Goal: Information Seeking & Learning: Compare options

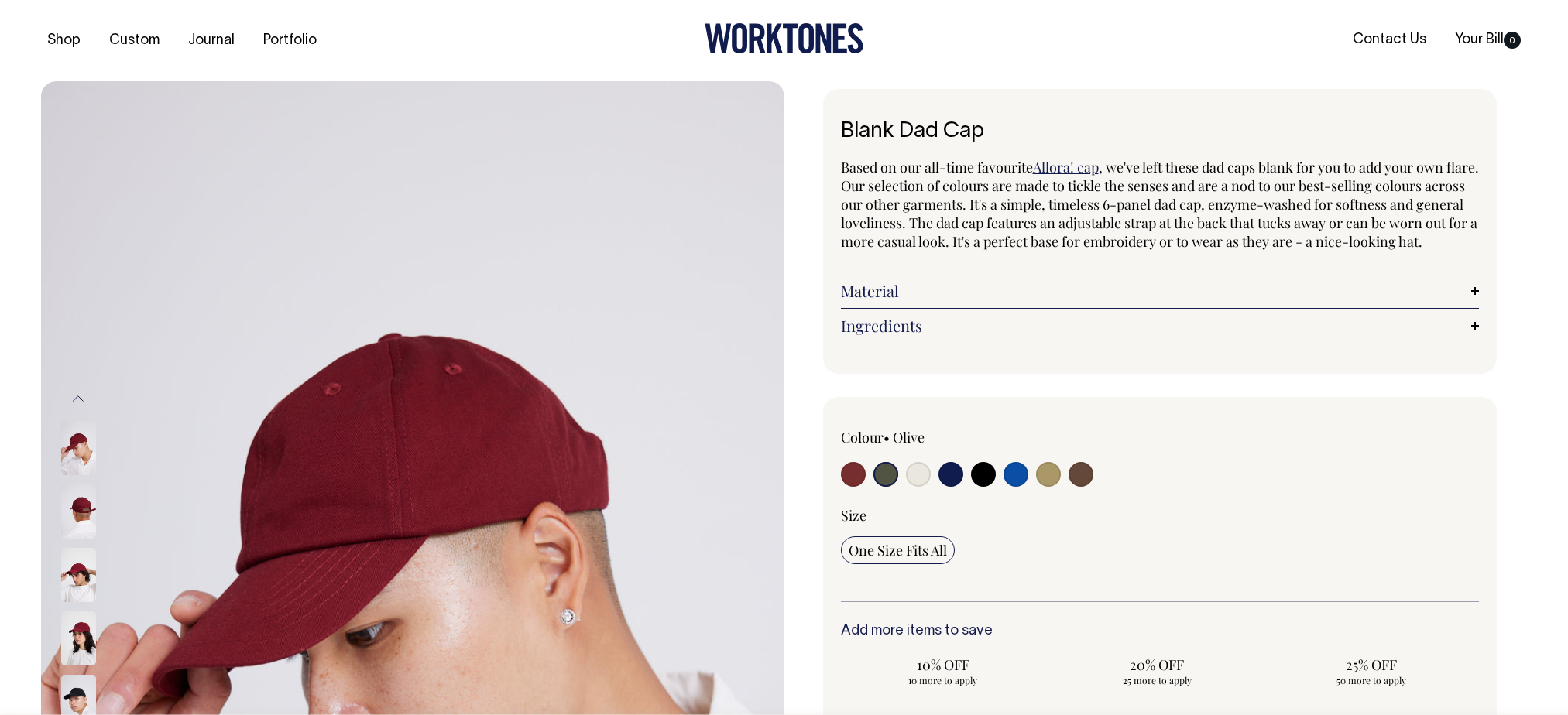
click at [967, 491] on div at bounding box center [969, 477] width 256 height 29
click at [983, 487] on input "radio" at bounding box center [982, 474] width 24 height 24
radio input "true"
select select "Black"
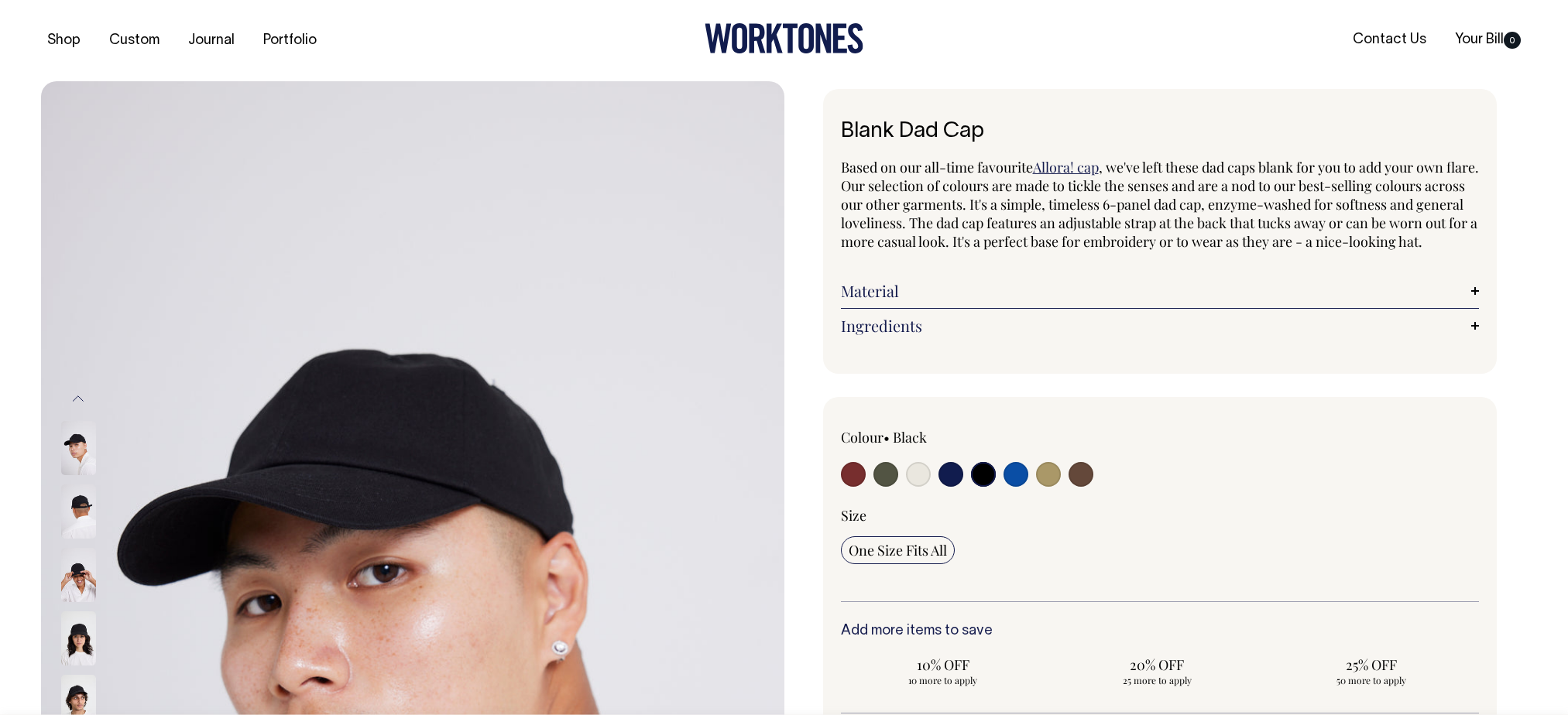
click at [957, 487] on input "radio" at bounding box center [951, 474] width 24 height 24
radio input "true"
select select "Dark Navy"
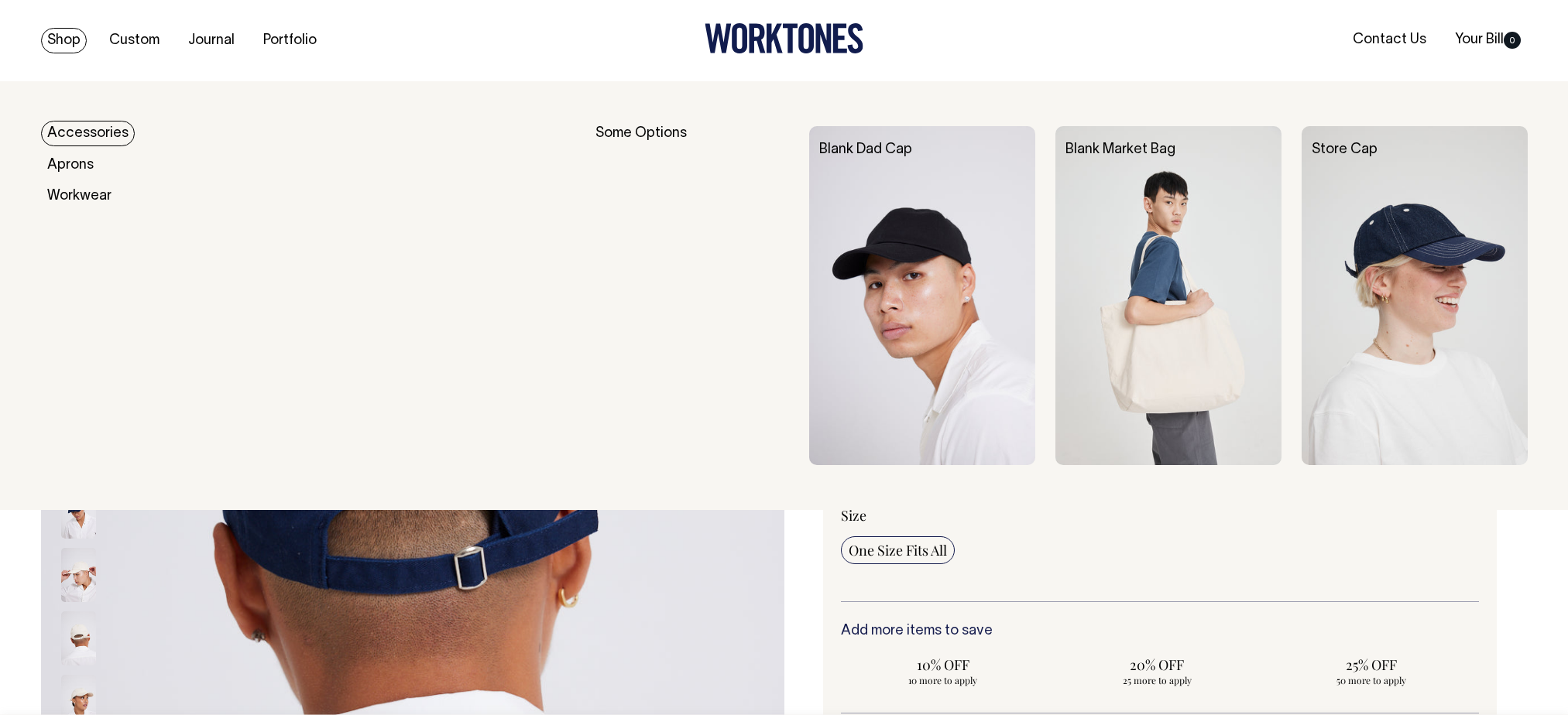
click at [1470, 253] on img at bounding box center [1414, 295] width 226 height 339
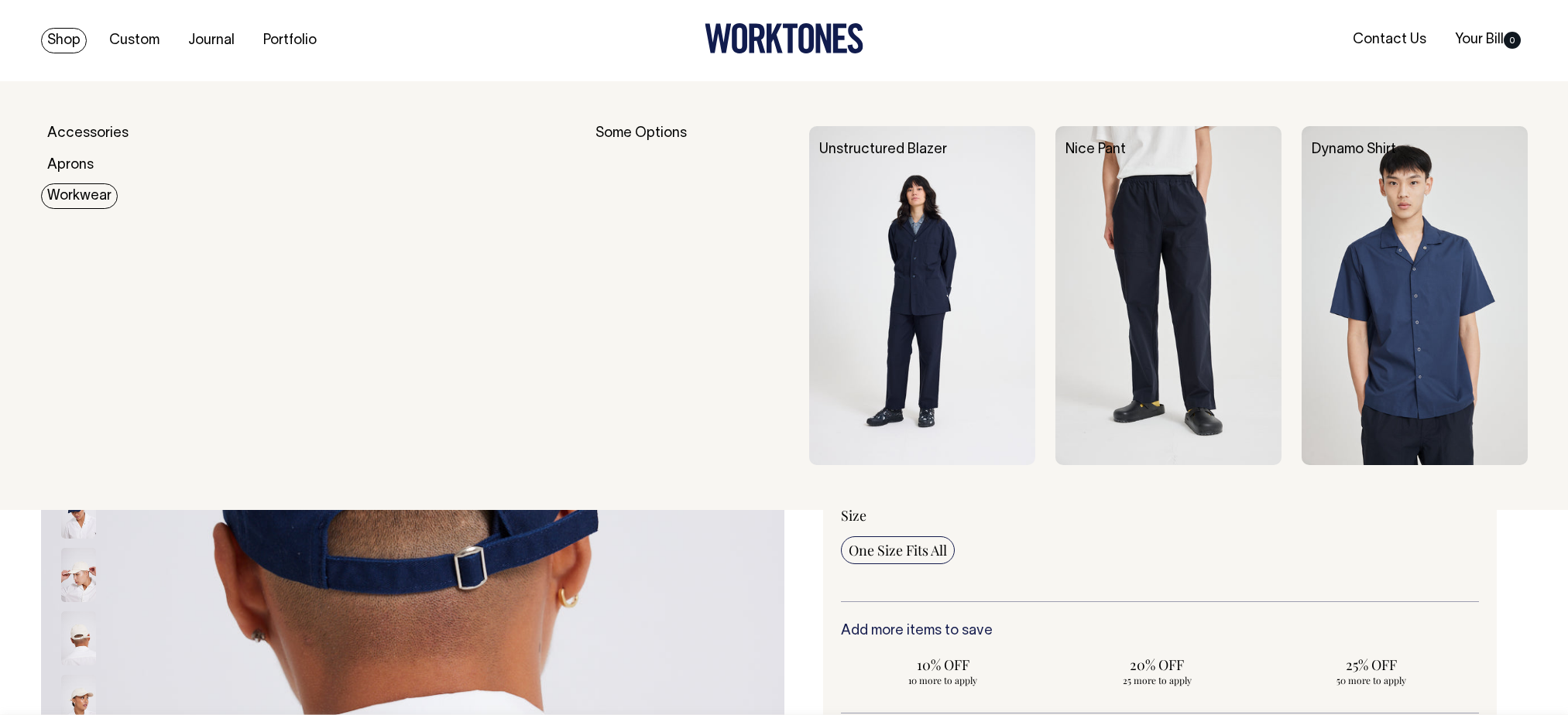
click at [1116, 266] on img at bounding box center [1168, 295] width 226 height 339
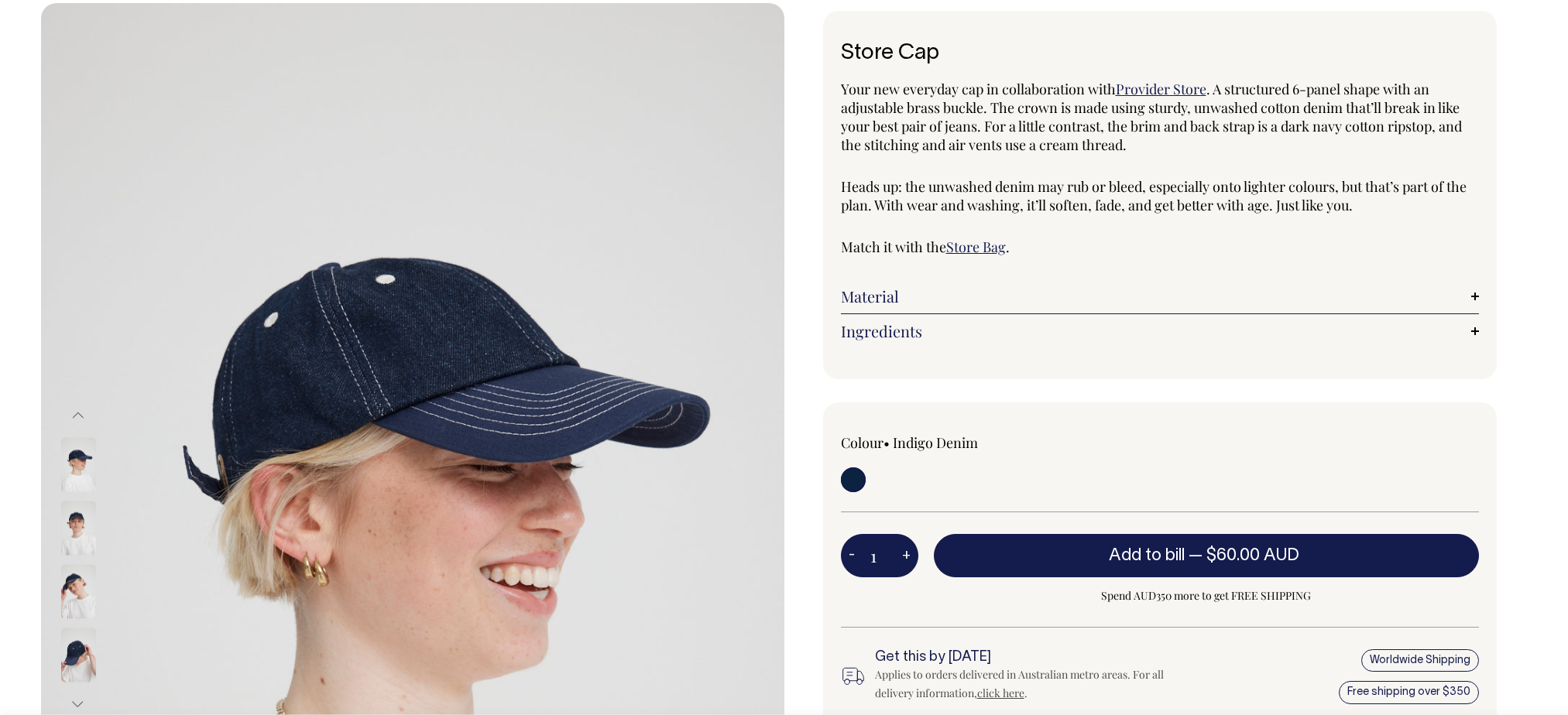
scroll to position [77, 0]
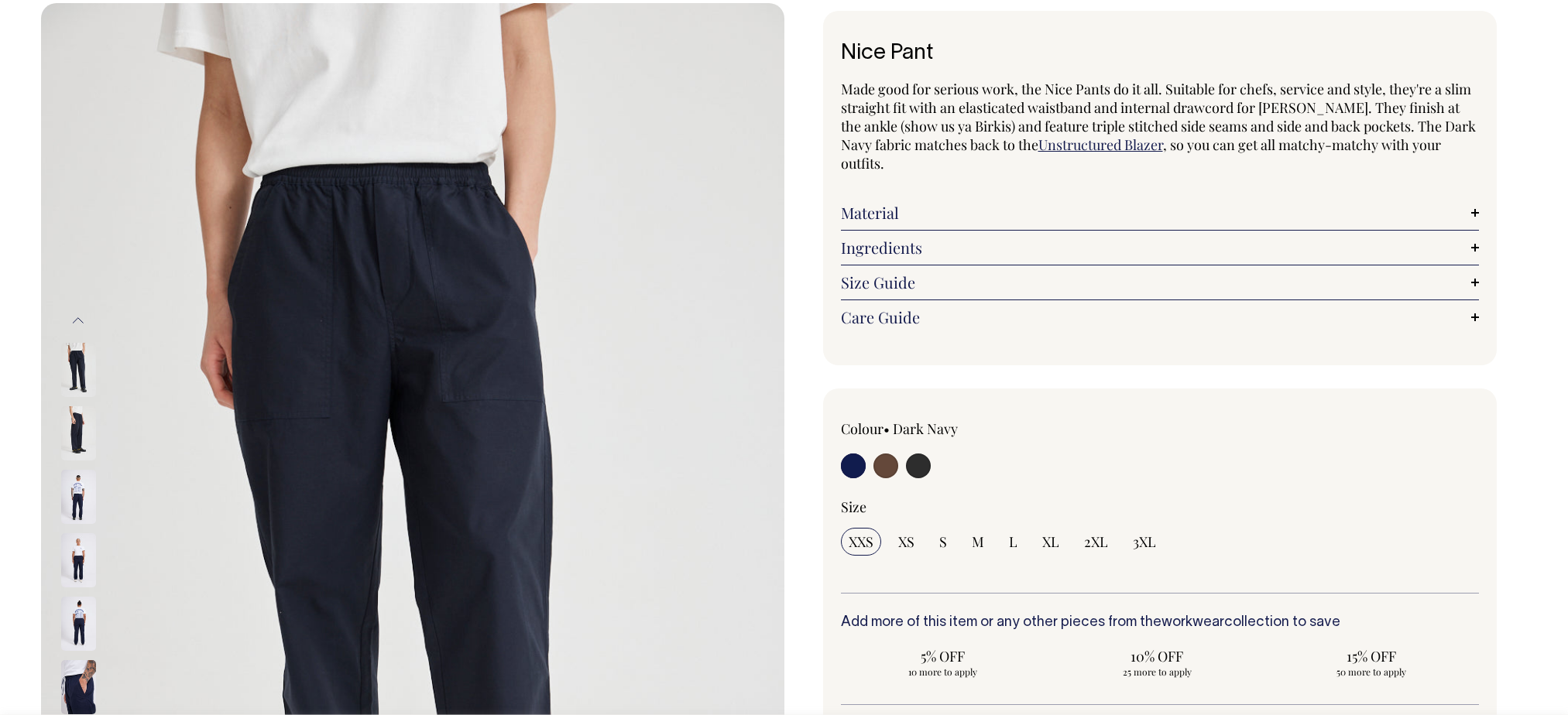
scroll to position [77, 0]
click at [73, 420] on img at bounding box center [78, 434] width 34 height 54
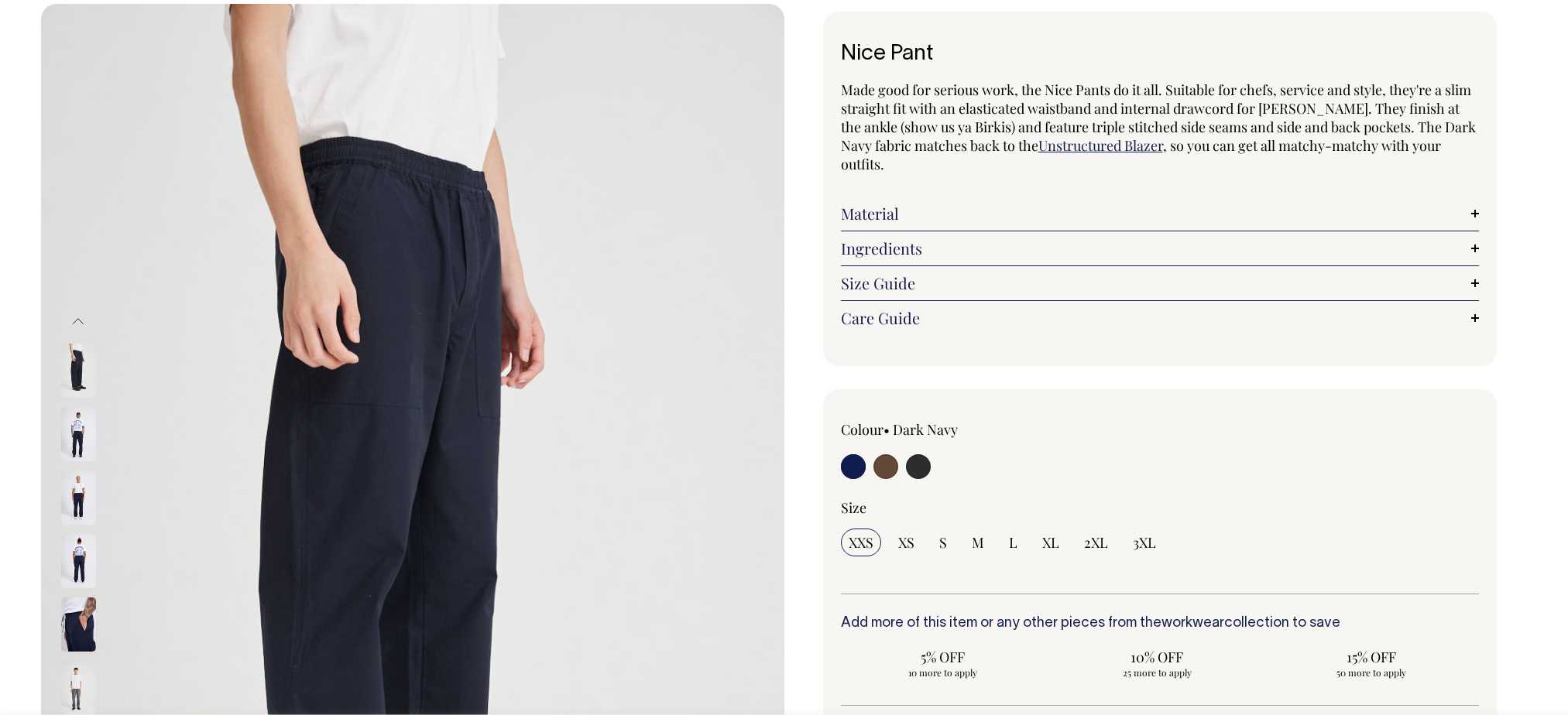
click at [77, 435] on img at bounding box center [78, 434] width 34 height 54
click at [75, 494] on img at bounding box center [78, 498] width 34 height 54
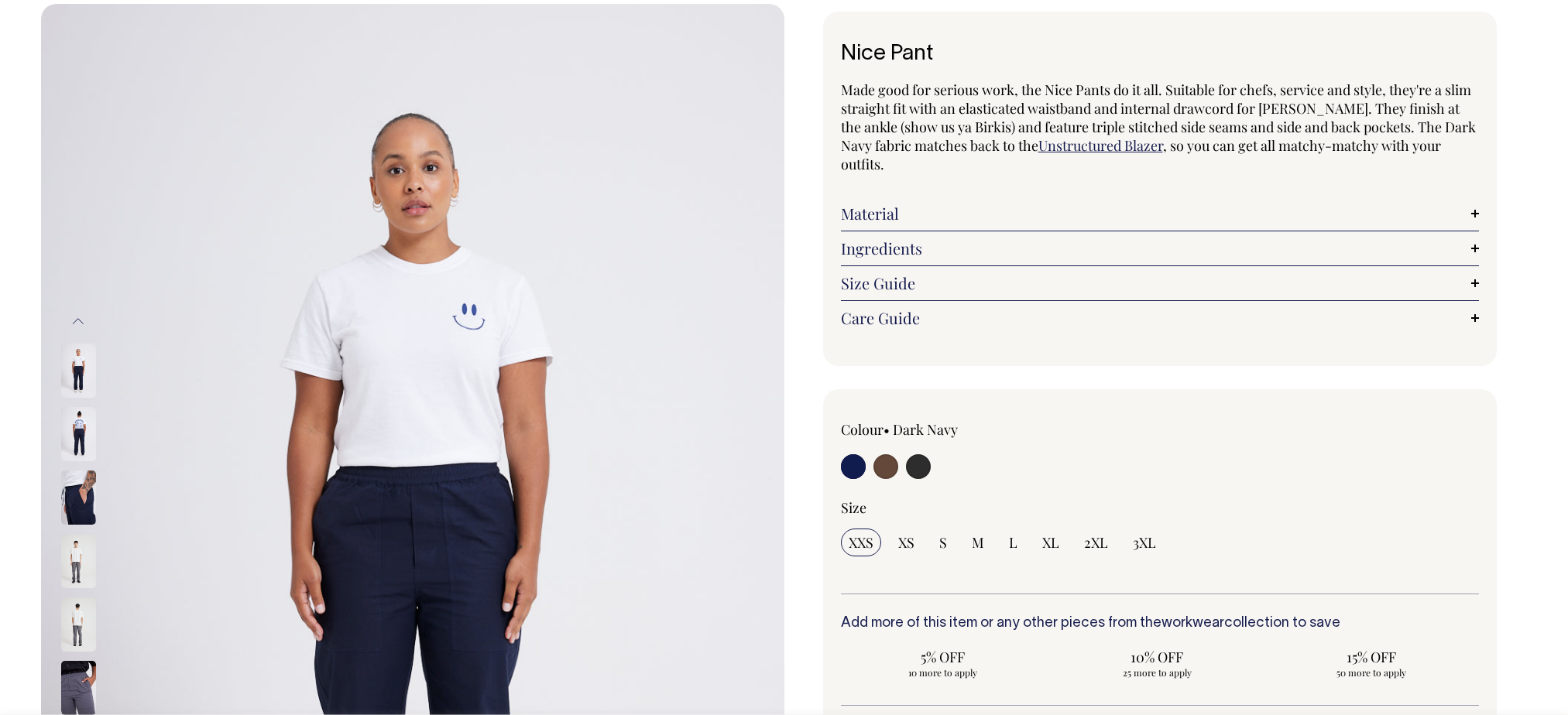
click at [73, 494] on img at bounding box center [78, 498] width 34 height 54
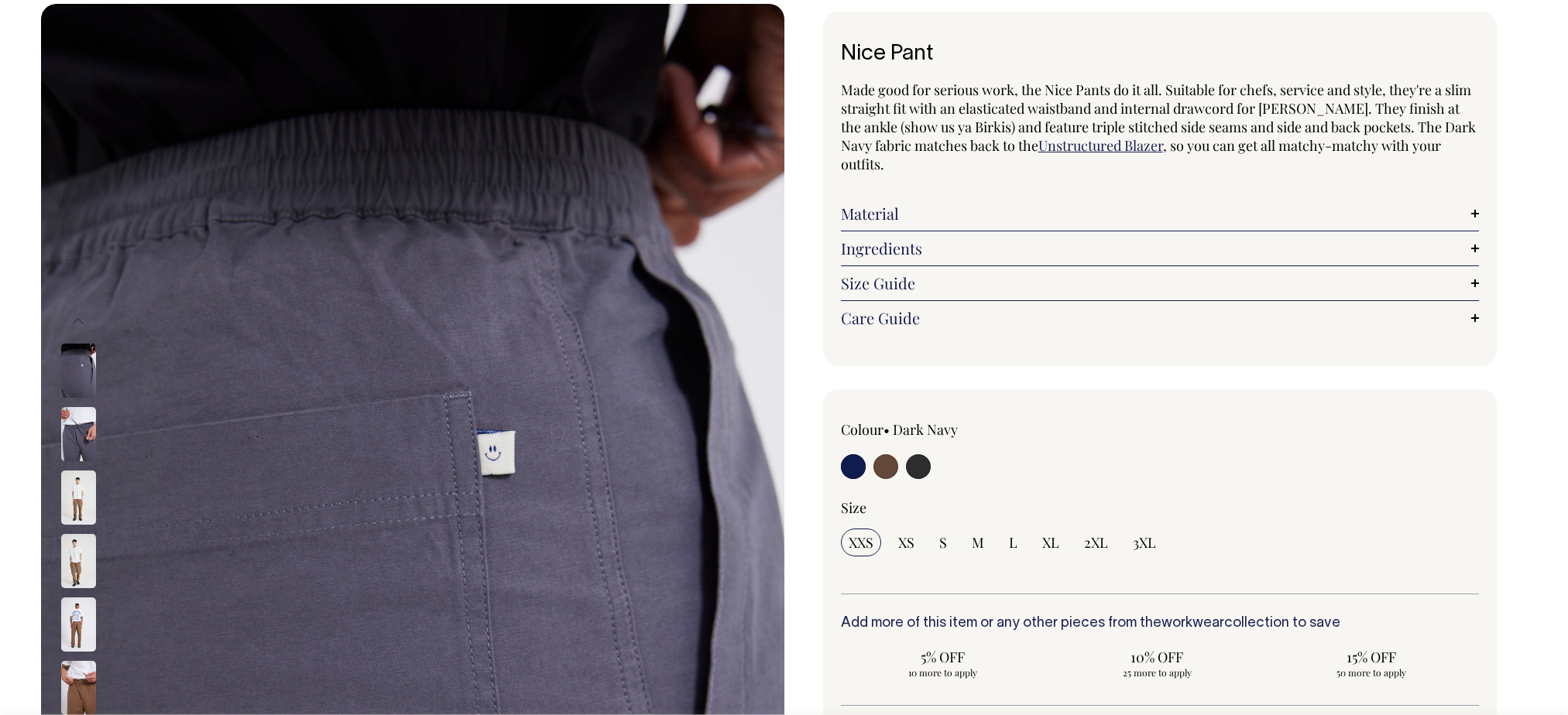
click at [896, 216] on link "Material" at bounding box center [1160, 214] width 638 height 19
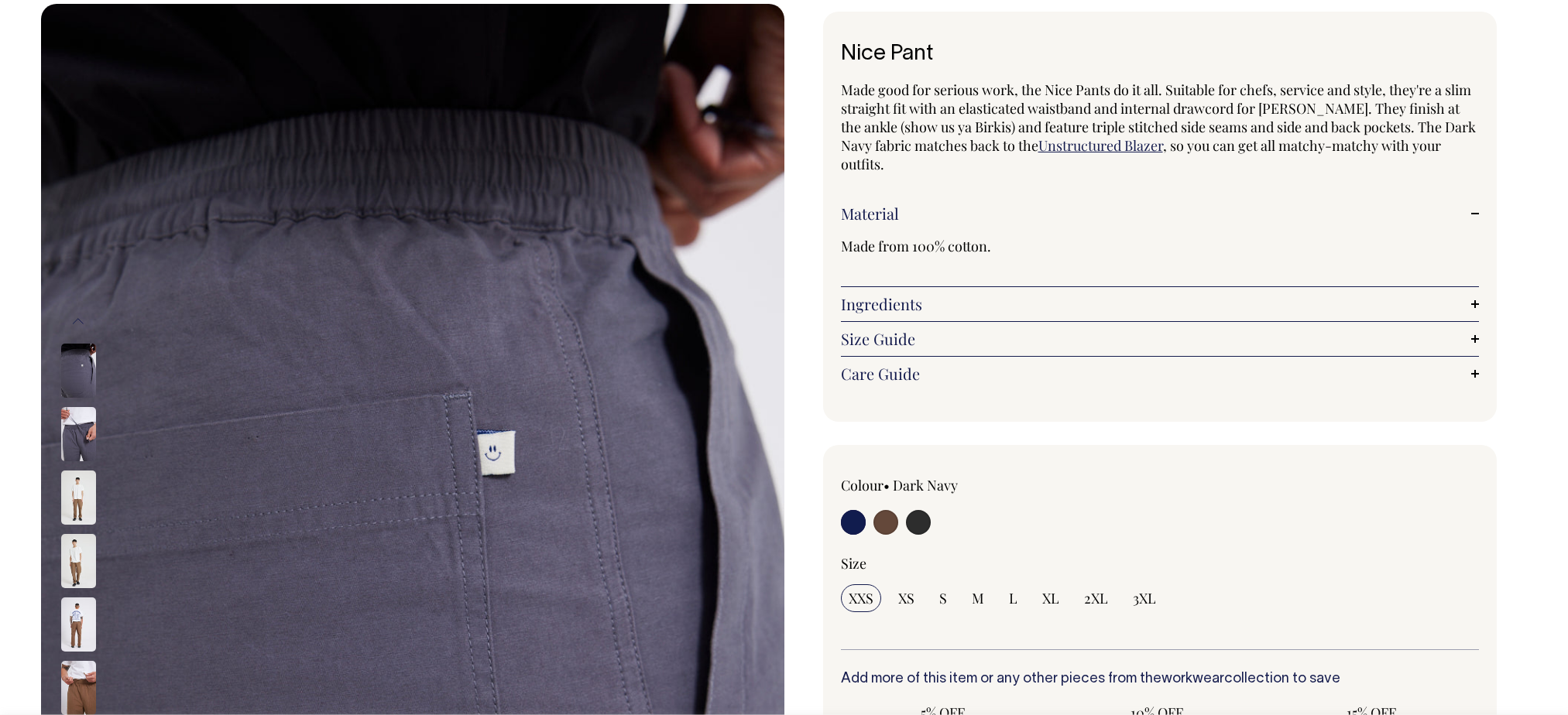
click at [892, 303] on link "Ingredients" at bounding box center [1160, 304] width 638 height 19
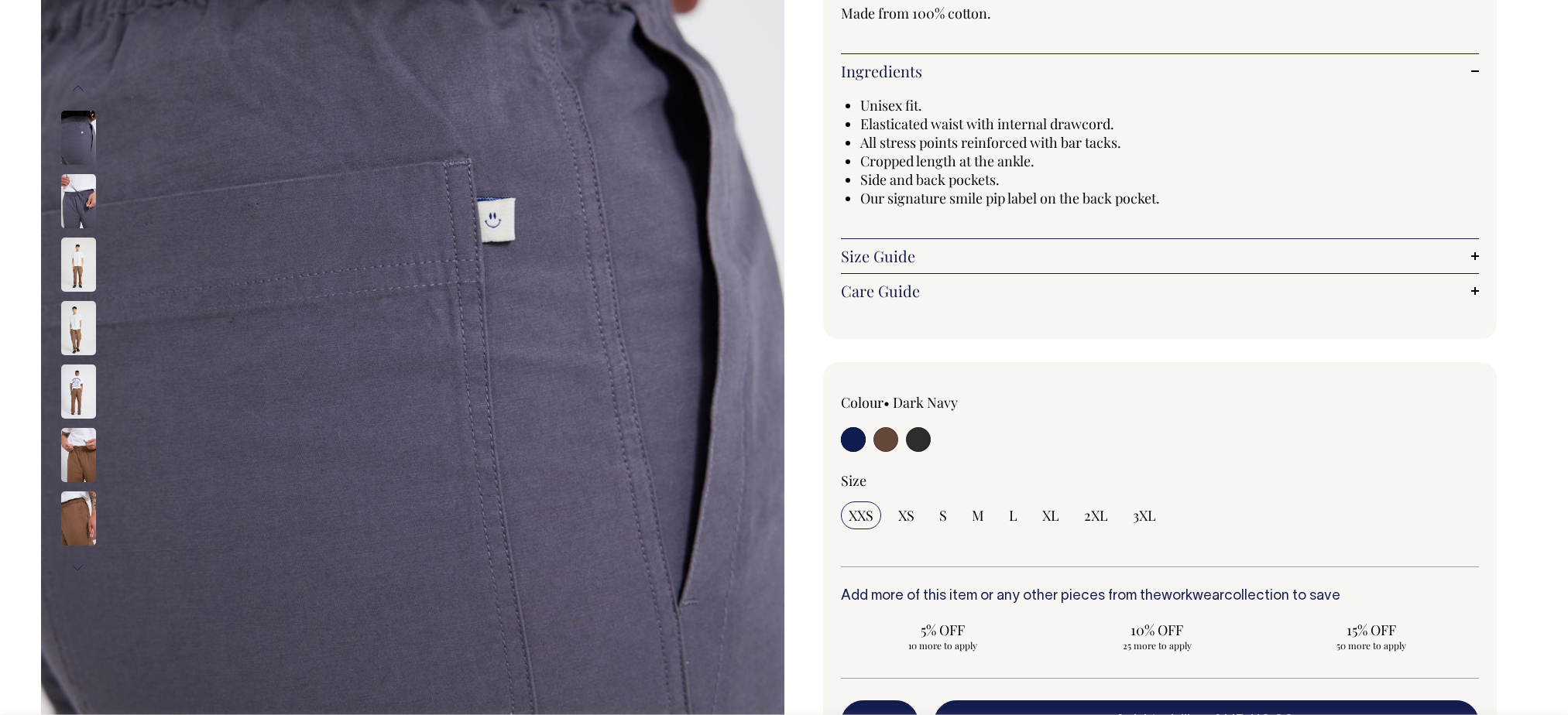
click at [893, 258] on link "Size Guide" at bounding box center [1160, 256] width 638 height 19
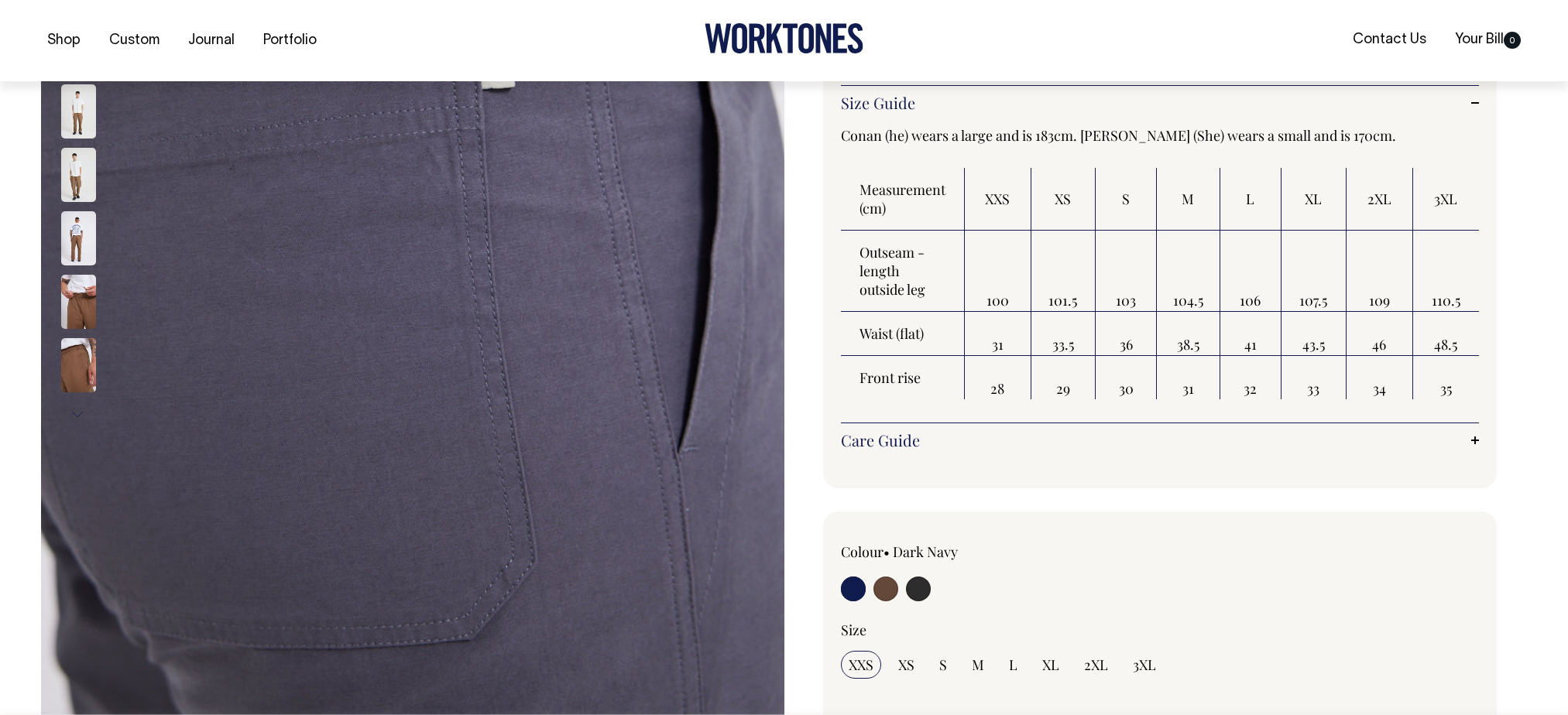
scroll to position [465, 0]
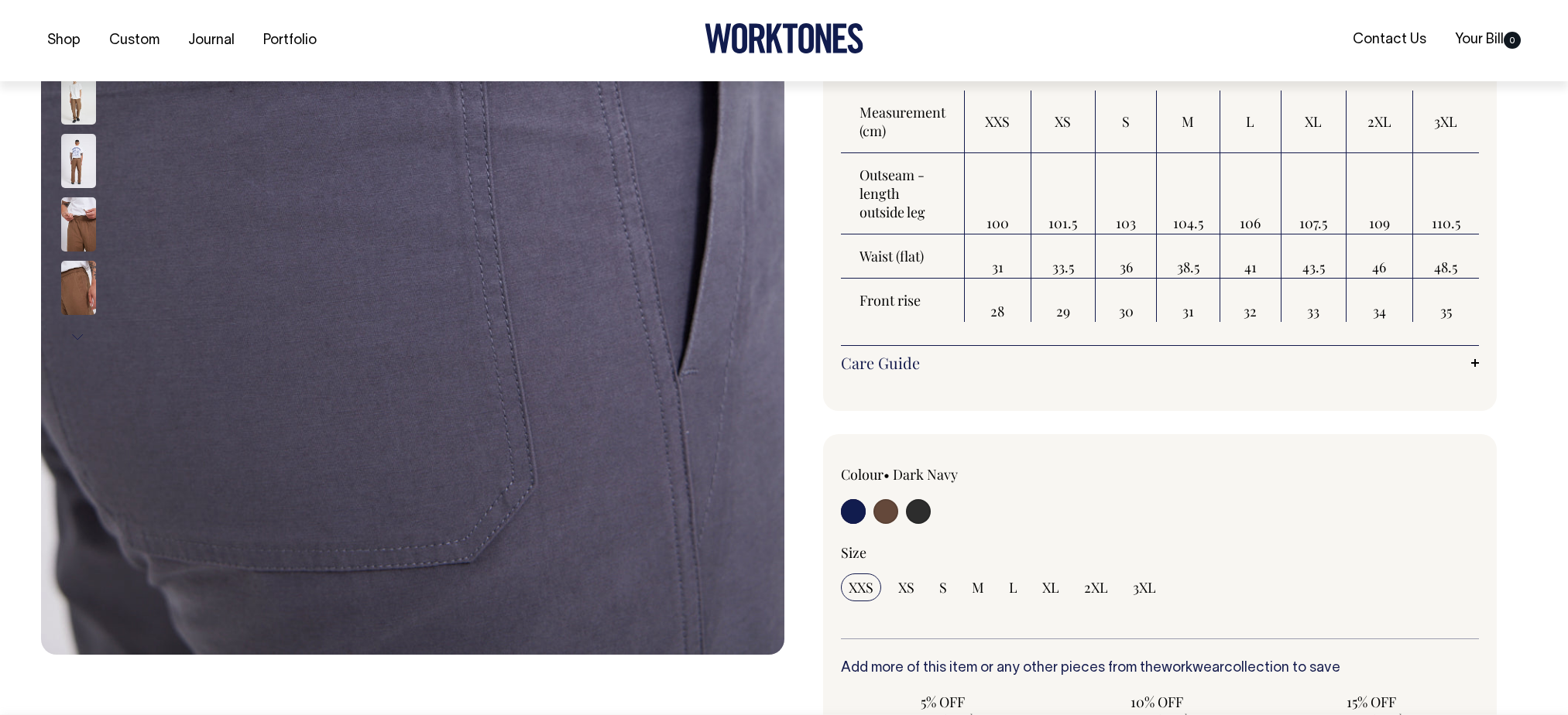
scroll to position [542, 0]
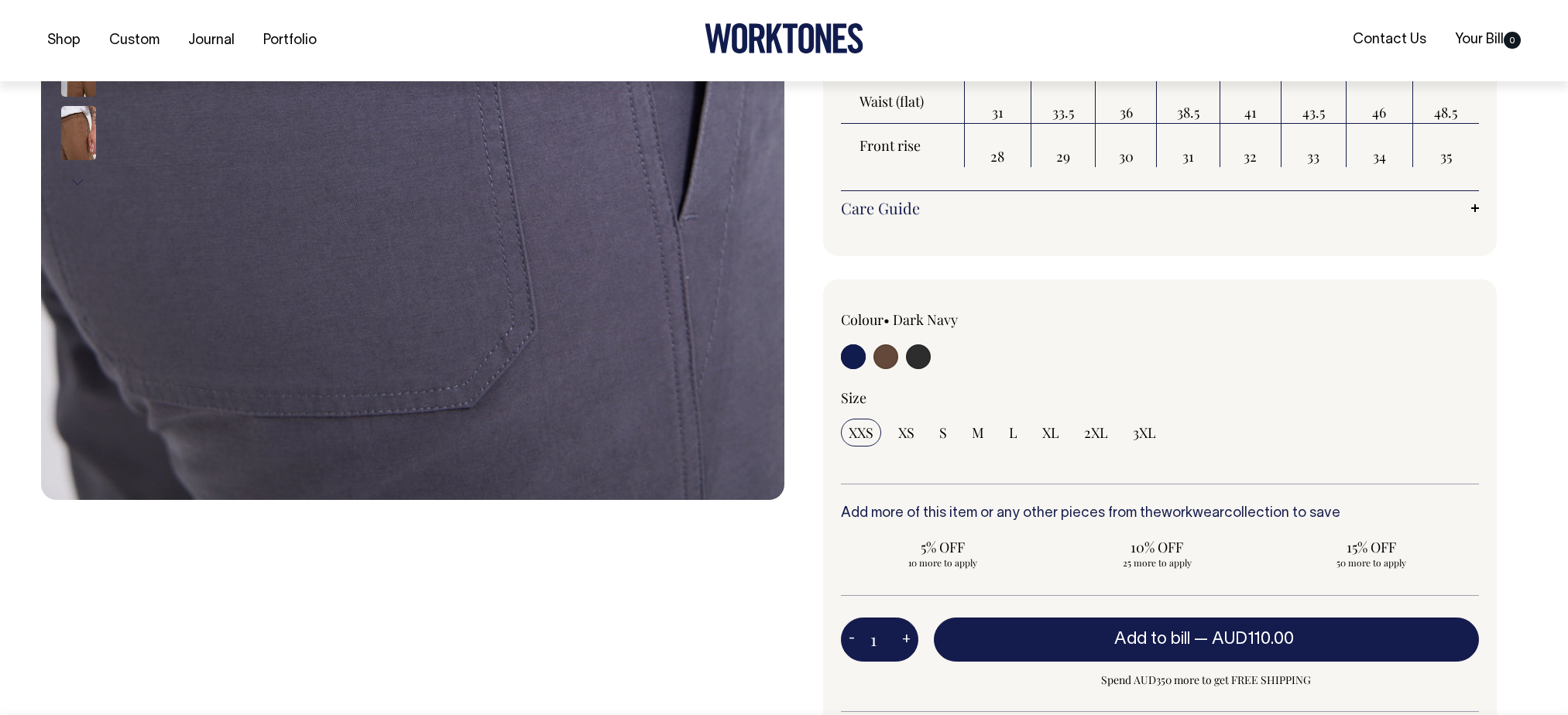
click at [1179, 216] on link "Care Guide" at bounding box center [1160, 208] width 638 height 19
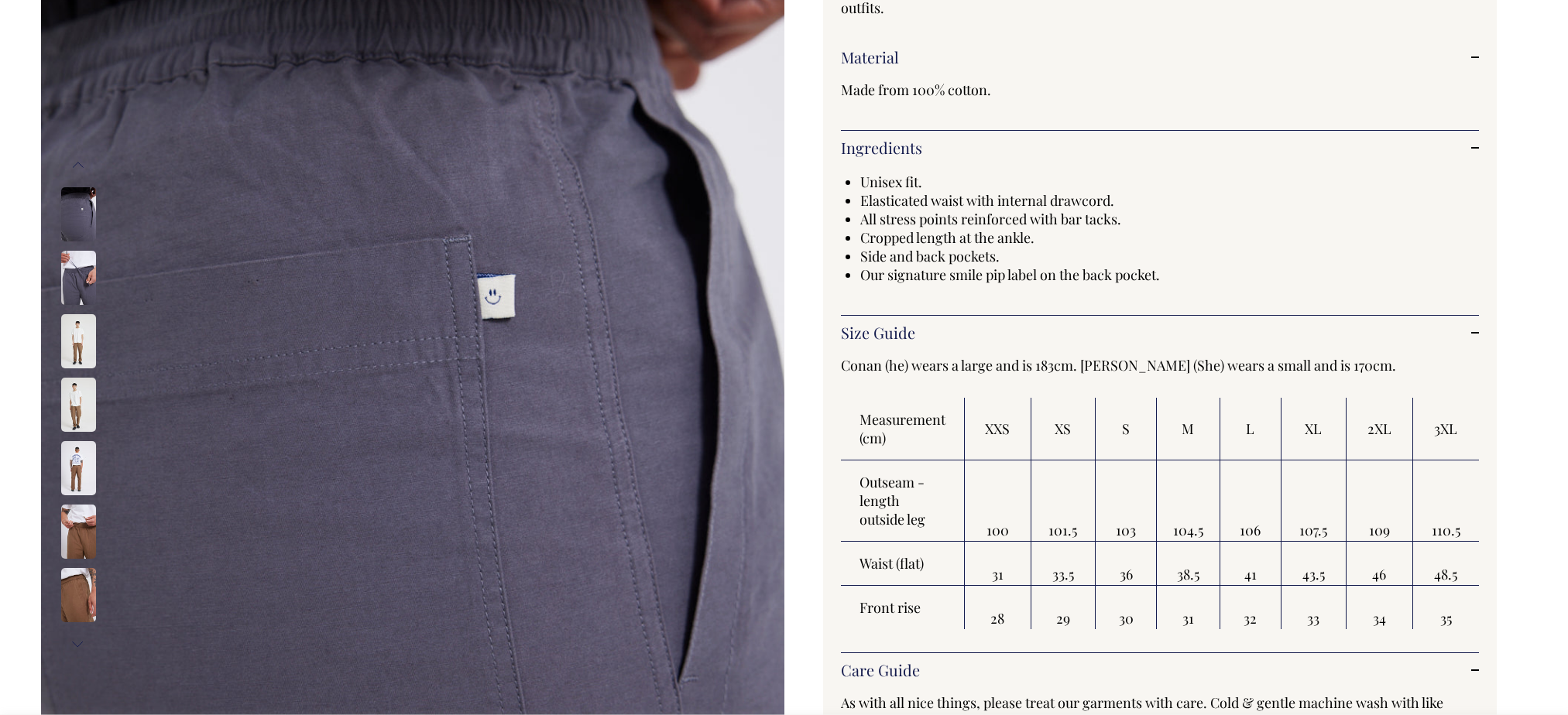
scroll to position [232, 0]
click at [79, 343] on img at bounding box center [78, 343] width 34 height 54
click at [75, 407] on img at bounding box center [78, 407] width 34 height 54
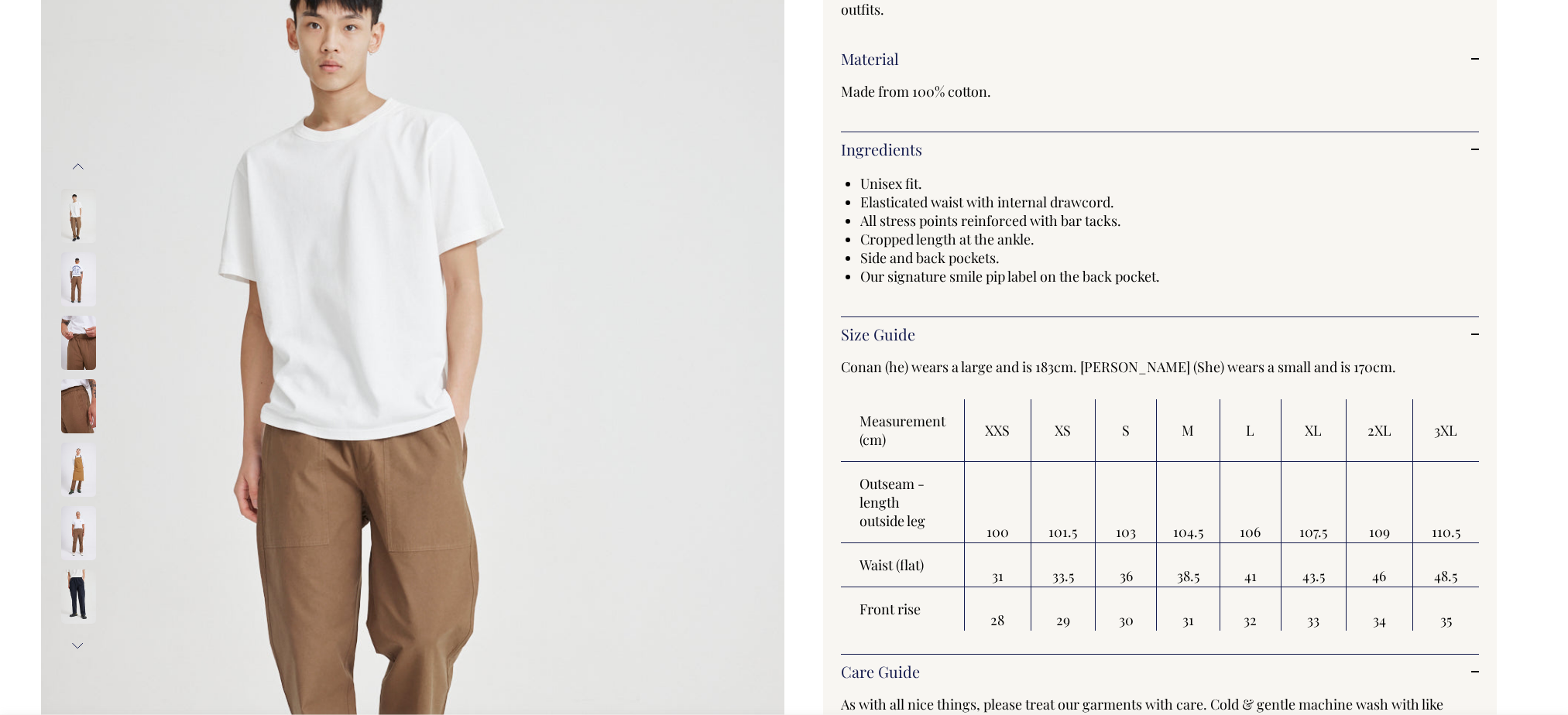
click at [75, 396] on img at bounding box center [78, 407] width 34 height 54
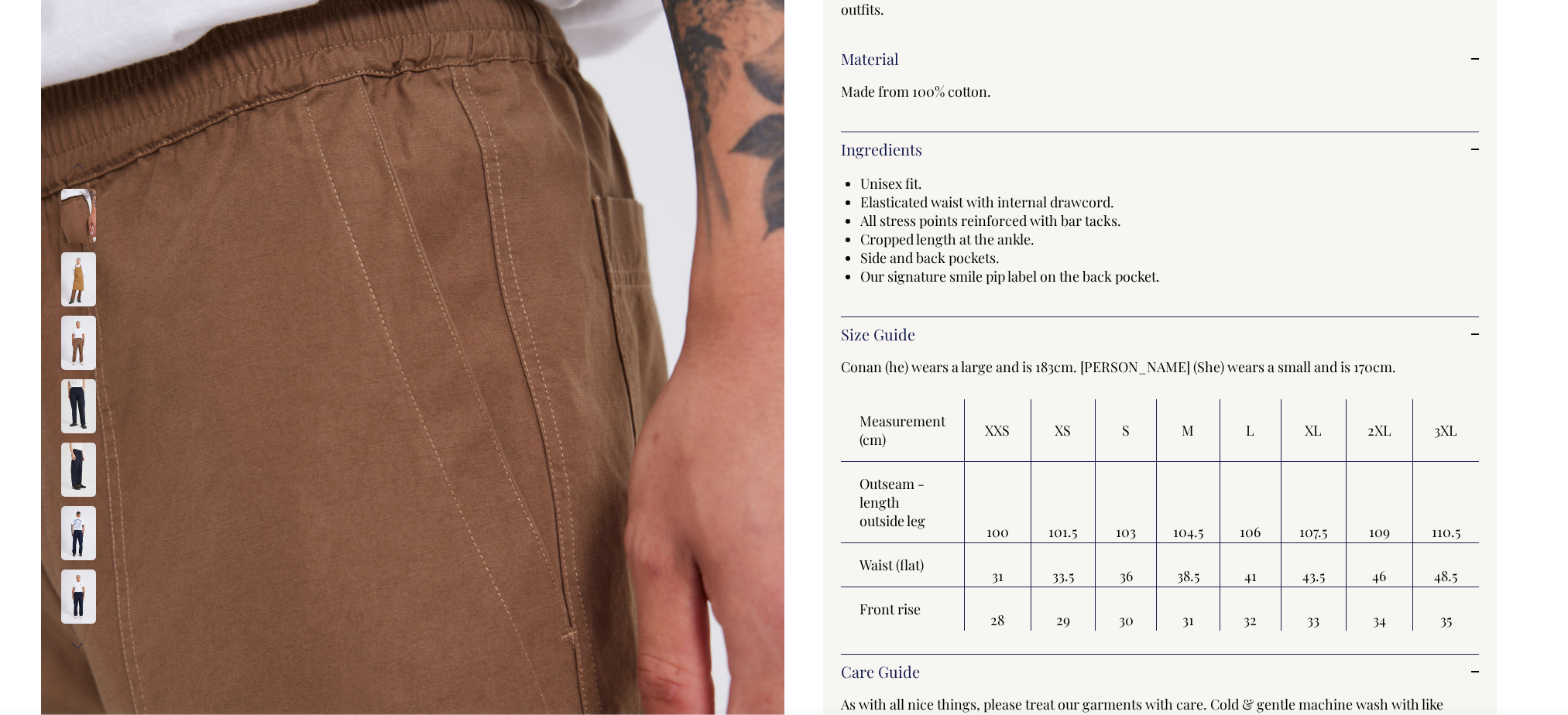
click at [73, 417] on img at bounding box center [78, 407] width 34 height 54
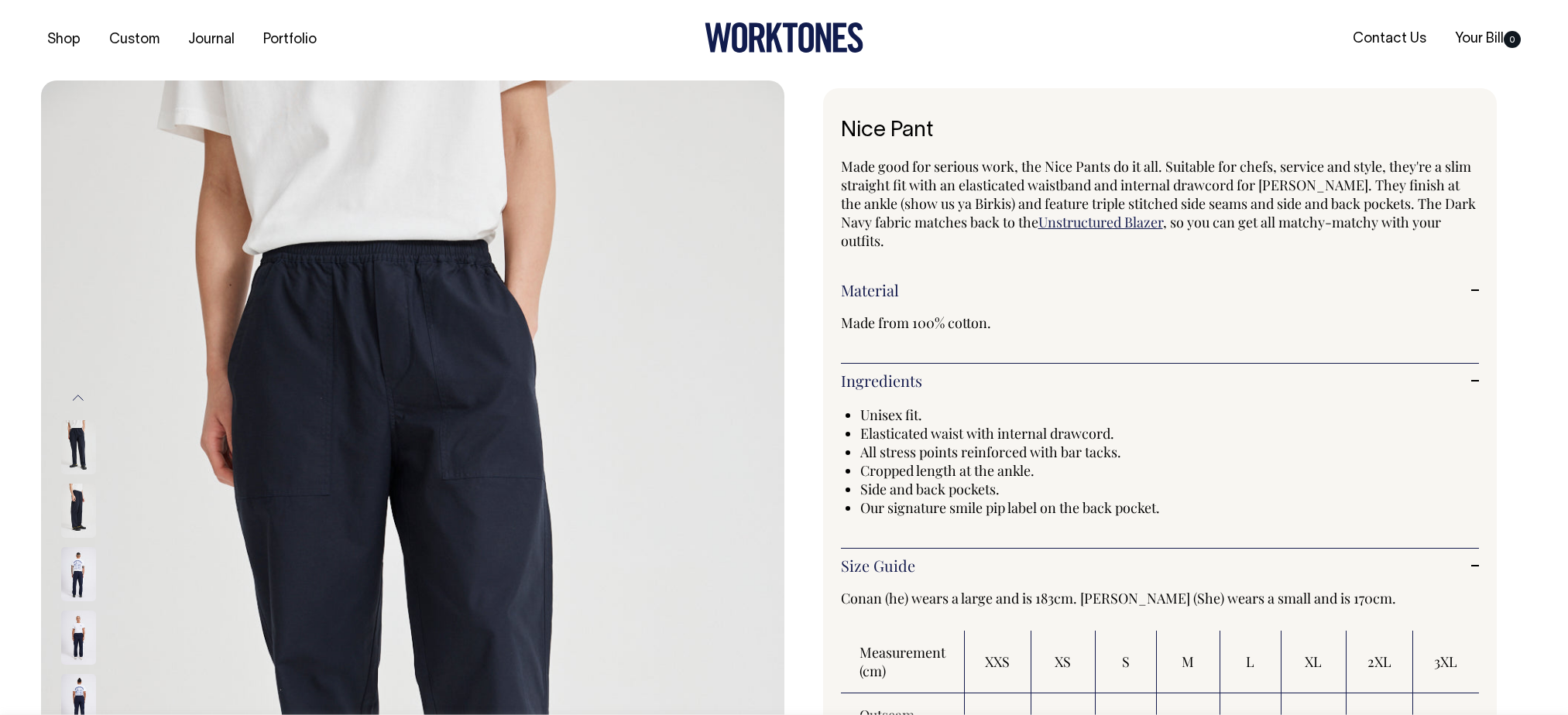
scroll to position [0, 0]
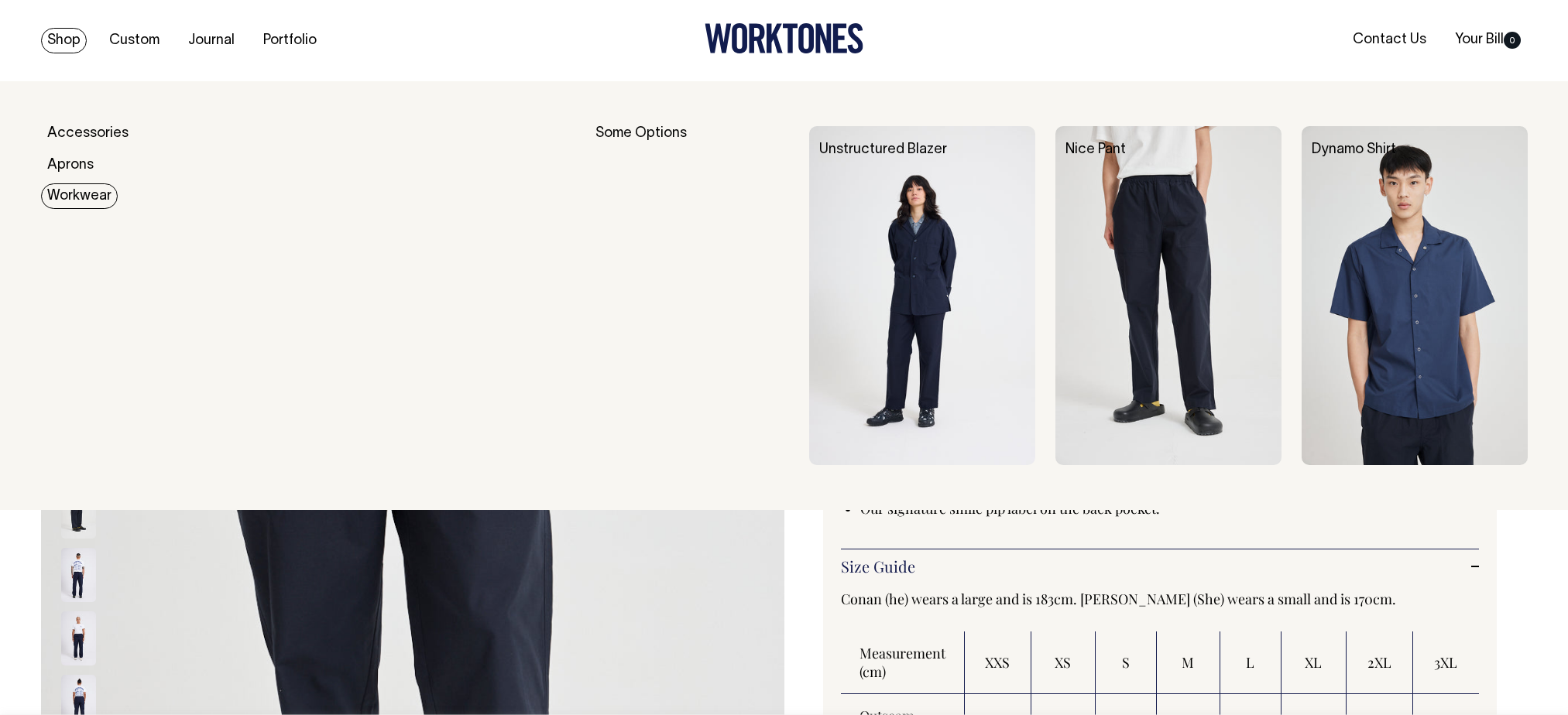
click at [943, 261] on img at bounding box center [922, 295] width 226 height 339
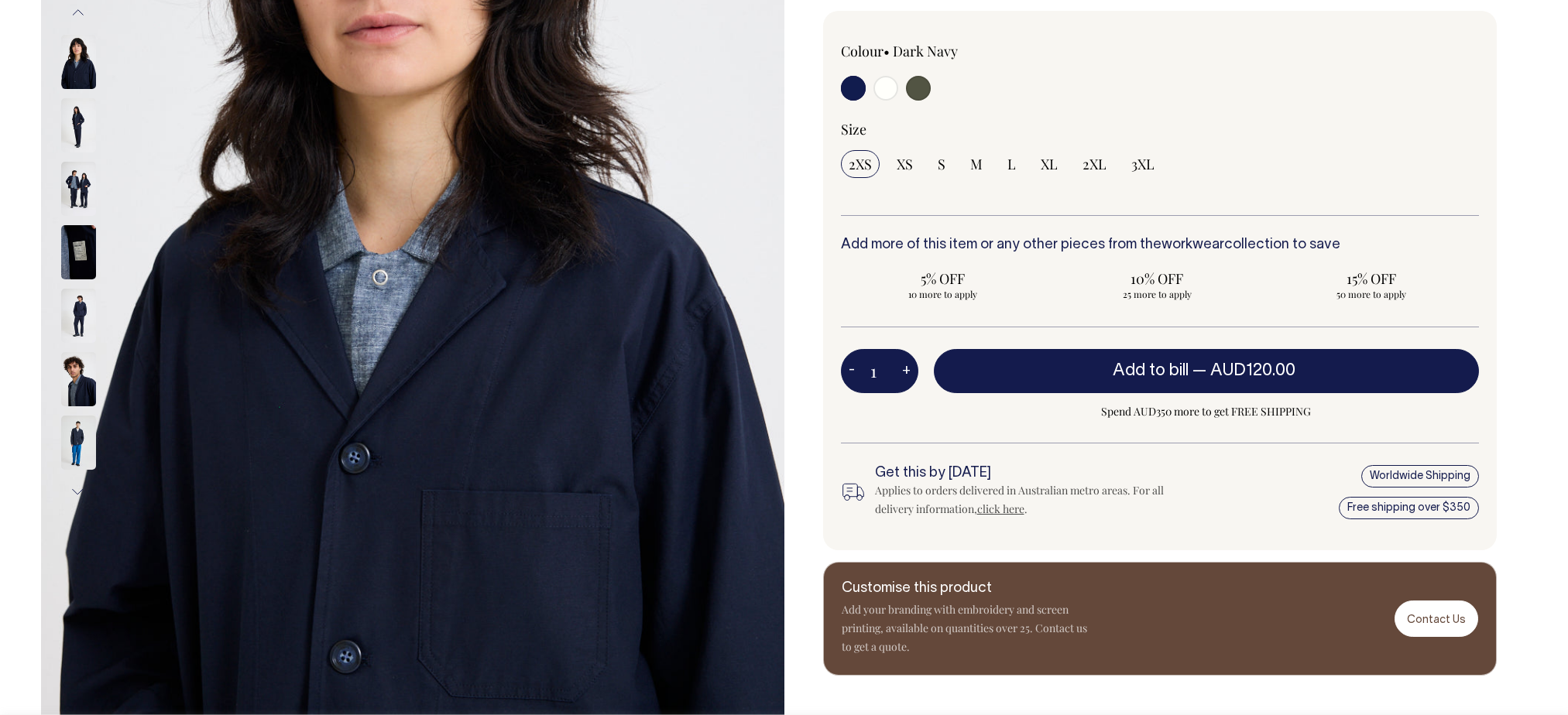
scroll to position [387, 0]
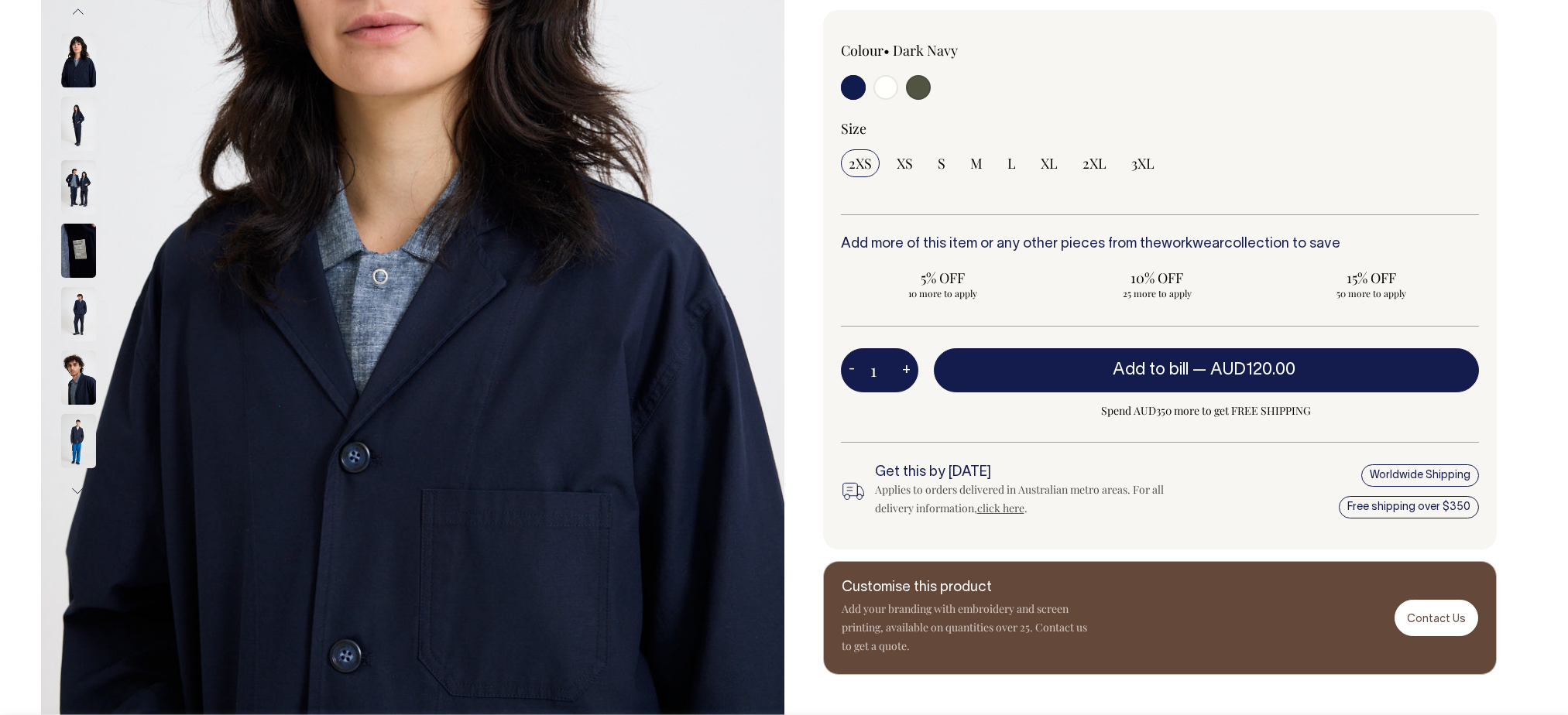
click at [75, 173] on img at bounding box center [78, 188] width 34 height 54
